Goal: Transaction & Acquisition: Purchase product/service

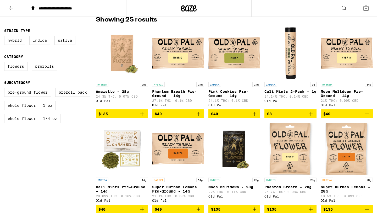
scroll to position [140, 0]
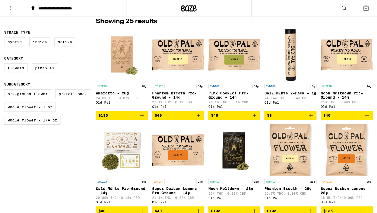
click at [182, 51] on img "Open page for Phantom Breath Pre-Ground - 14g from Old Pal" at bounding box center [178, 55] width 52 height 52
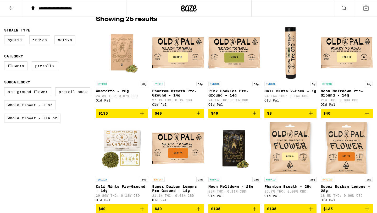
scroll to position [145, 0]
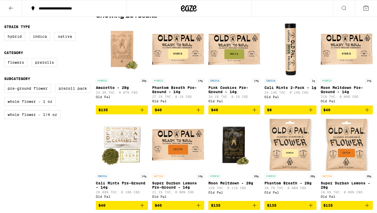
click at [299, 147] on img "Open page for Phantom Breath - 28g from Old Pal" at bounding box center [290, 144] width 52 height 52
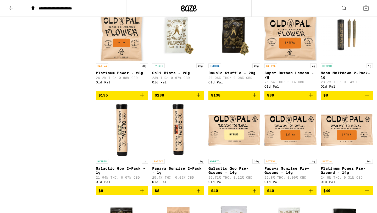
scroll to position [351, 0]
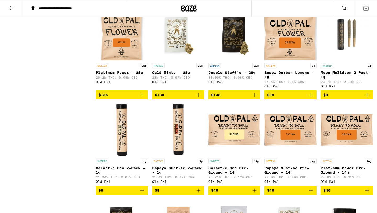
click at [283, 121] on img "Open page for Papaya Sunrise Pre-Ground - 14g from Old Pal" at bounding box center [290, 129] width 52 height 52
